Goal: Task Accomplishment & Management: Manage account settings

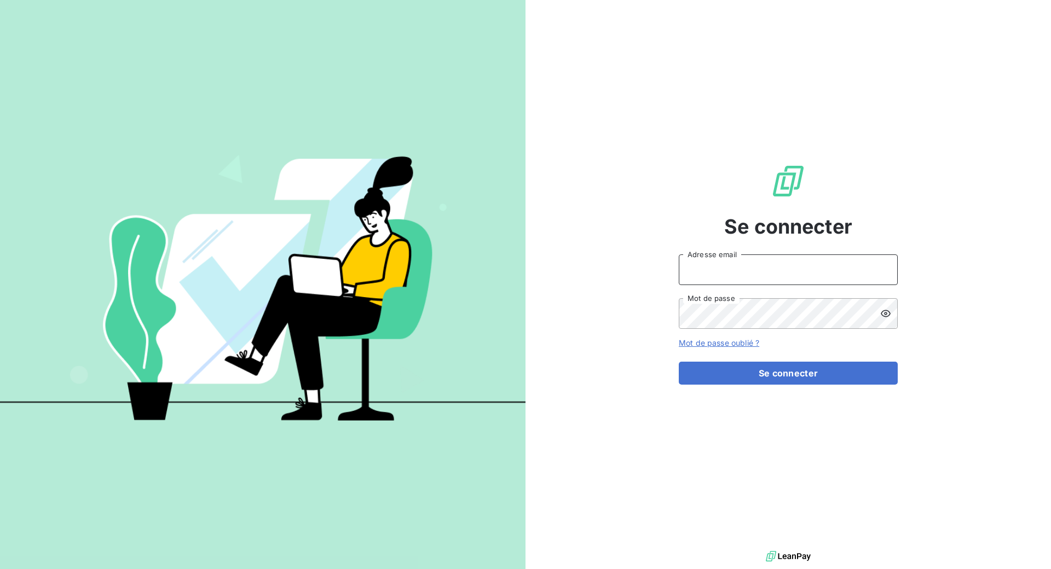
click at [758, 260] on input "Adresse email" at bounding box center [788, 270] width 219 height 31
type input "mickael@leanpay.fr"
click at [797, 275] on input "mickael@leanpay.fr" at bounding box center [788, 270] width 219 height 31
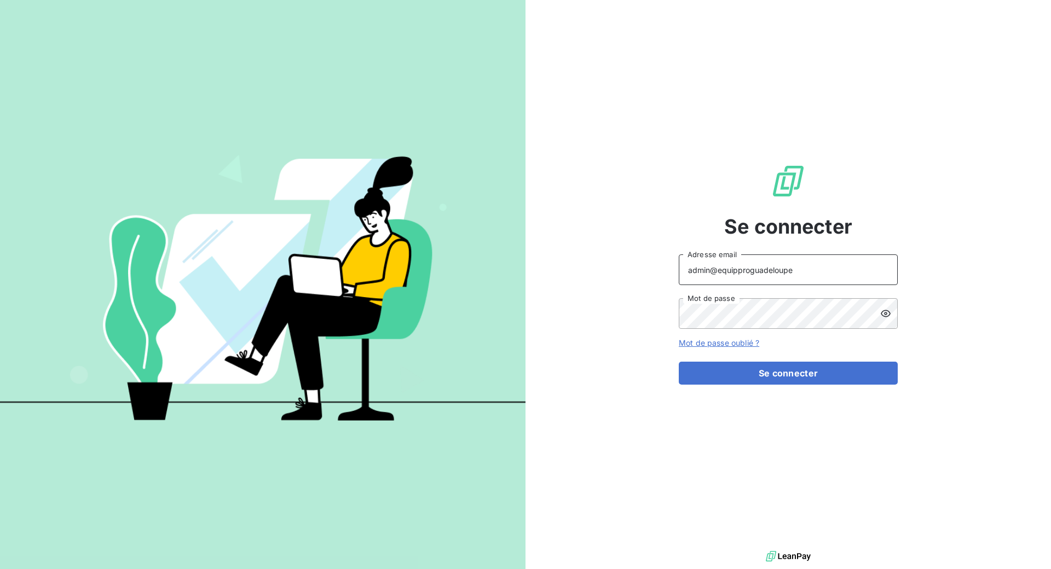
drag, startPoint x: 718, startPoint y: 273, endPoint x: 859, endPoint y: 273, distance: 141.2
click at [859, 273] on input "admin@equipproguadeloupe" at bounding box center [788, 270] width 219 height 31
paste input "SOllas"
click at [727, 274] on input "admin@SOllase" at bounding box center [788, 270] width 219 height 31
type input "admin@sollase"
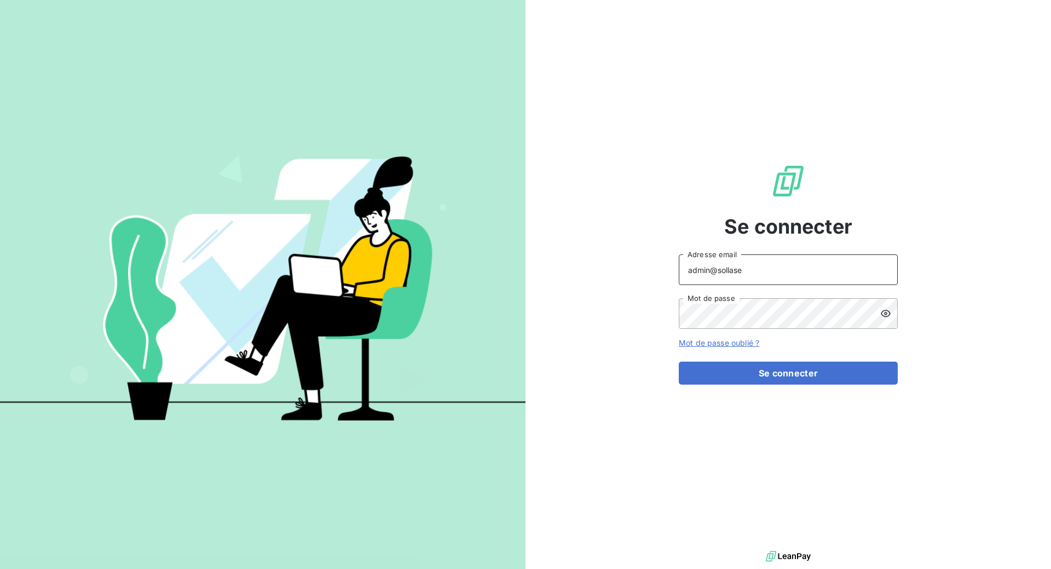
click at [679, 362] on button "Se connecter" at bounding box center [788, 373] width 219 height 23
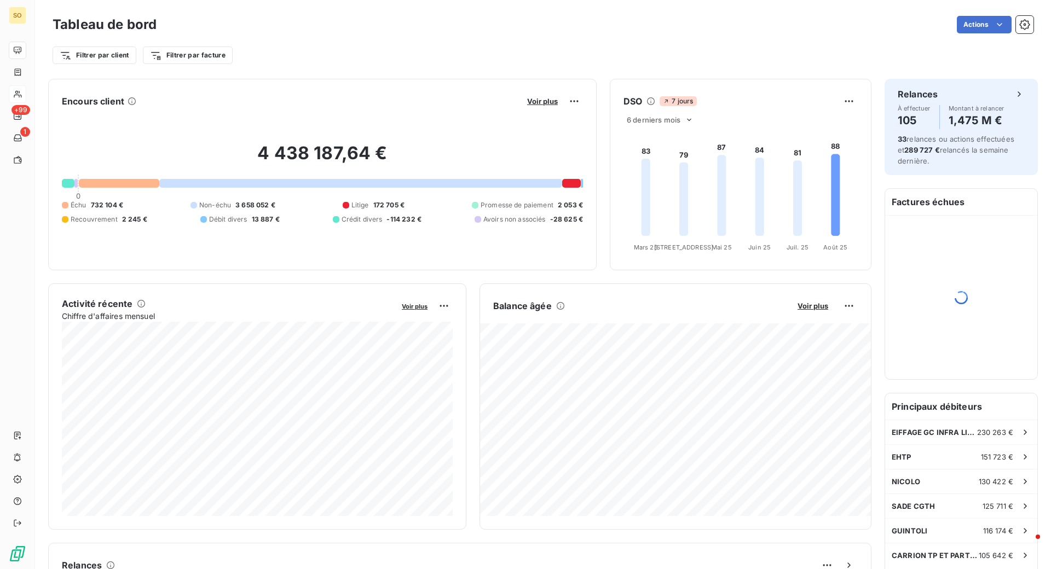
click at [24, 94] on div at bounding box center [18, 94] width 18 height 18
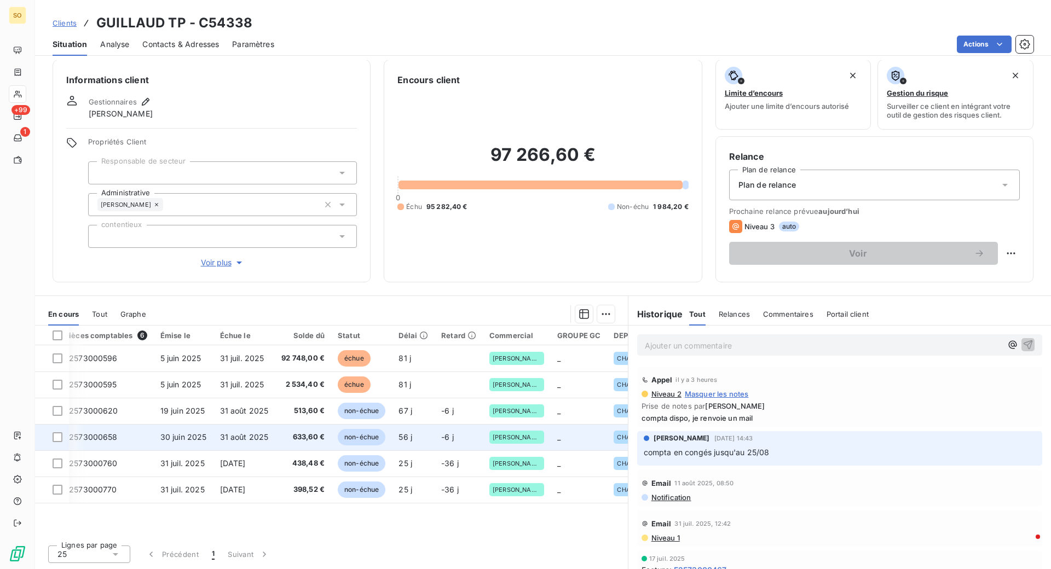
scroll to position [0, 21]
